Goal: Check status: Check status

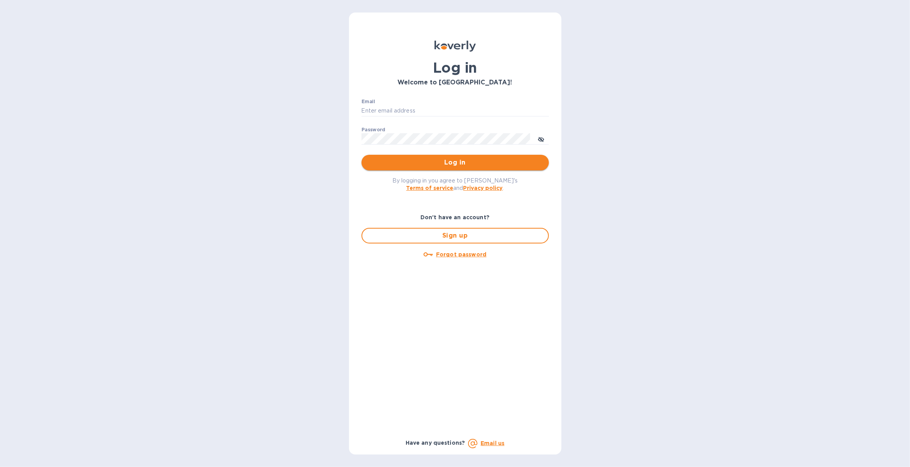
type input "[PERSON_NAME][EMAIL_ADDRESS][PERSON_NAME][DOMAIN_NAME]"
click at [396, 159] on span "Log in" at bounding box center [455, 162] width 175 height 9
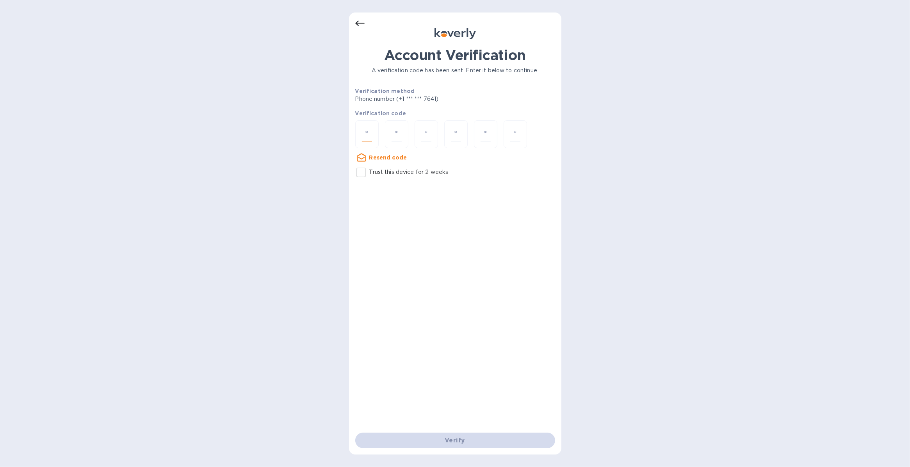
click at [364, 133] on input "number" at bounding box center [367, 134] width 10 height 14
type input "8"
type input "0"
type input "5"
type input "7"
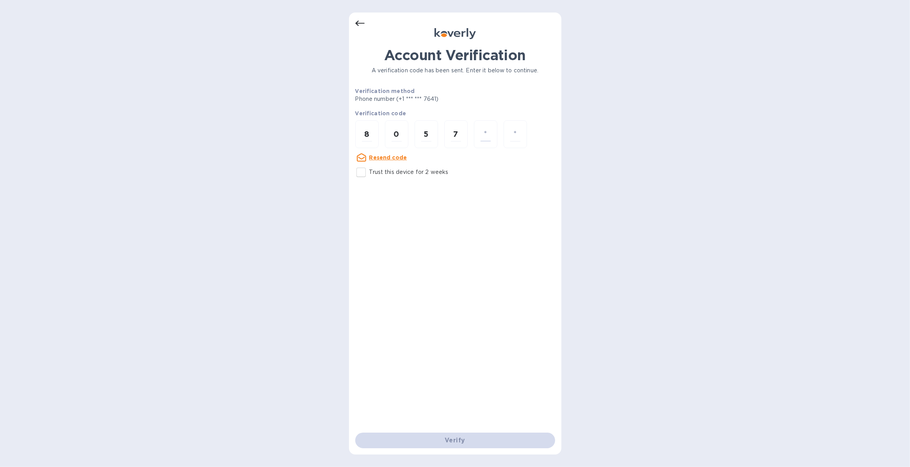
type input "3"
type input "6"
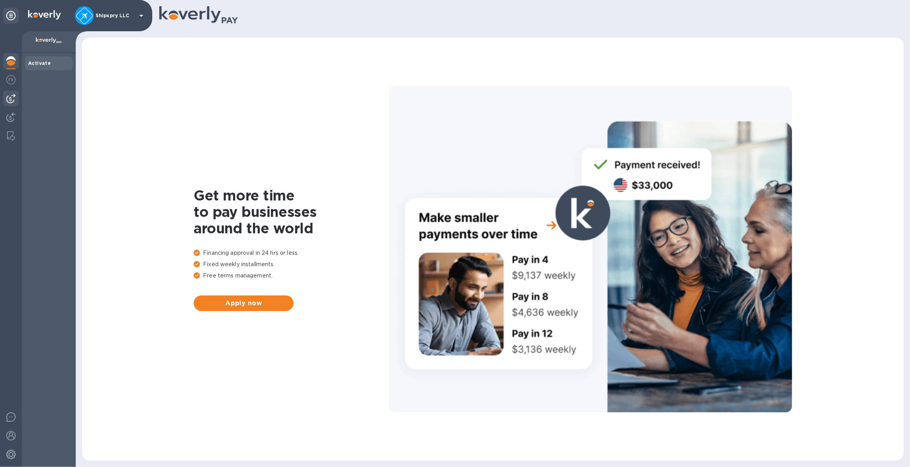
click at [7, 98] on img at bounding box center [10, 98] width 9 height 9
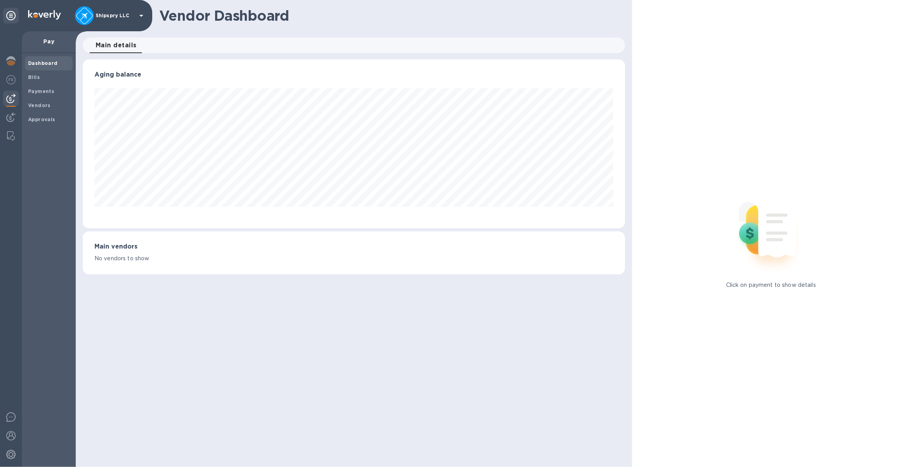
scroll to position [168, 542]
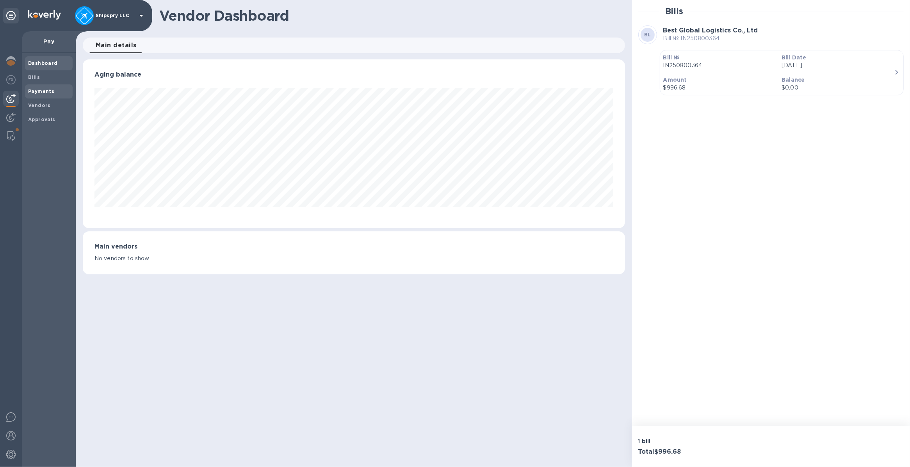
click at [40, 92] on b "Payments" at bounding box center [41, 91] width 26 height 6
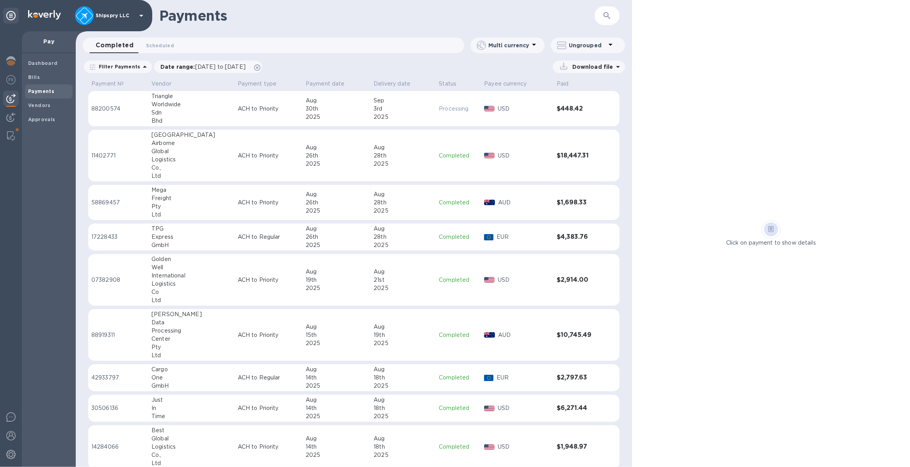
click at [303, 237] on td "[DATE]" at bounding box center [337, 236] width 68 height 27
